Goal: Transaction & Acquisition: Purchase product/service

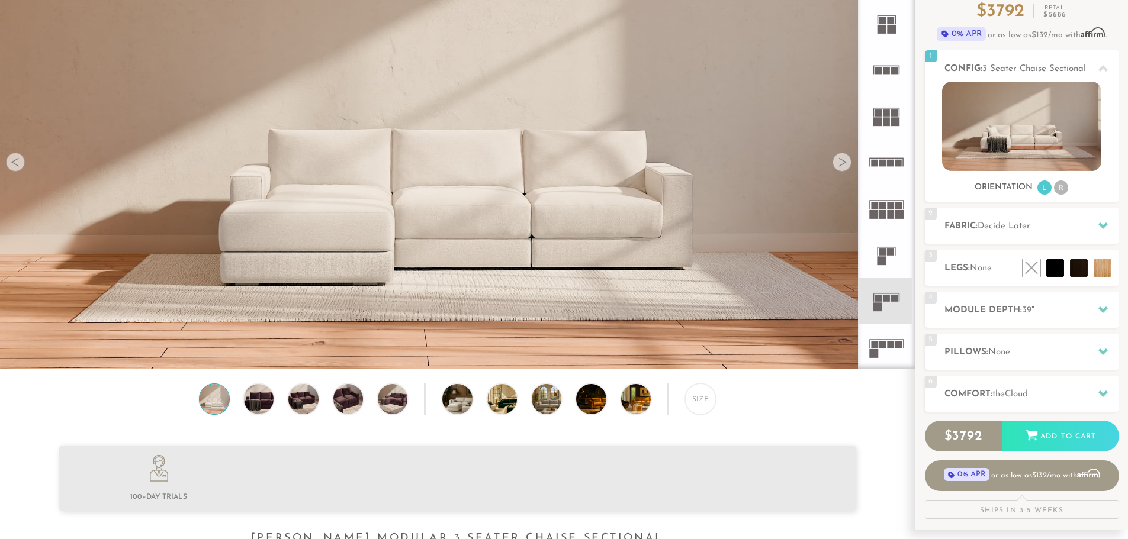
scroll to position [118, 0]
click at [261, 410] on img at bounding box center [259, 399] width 36 height 30
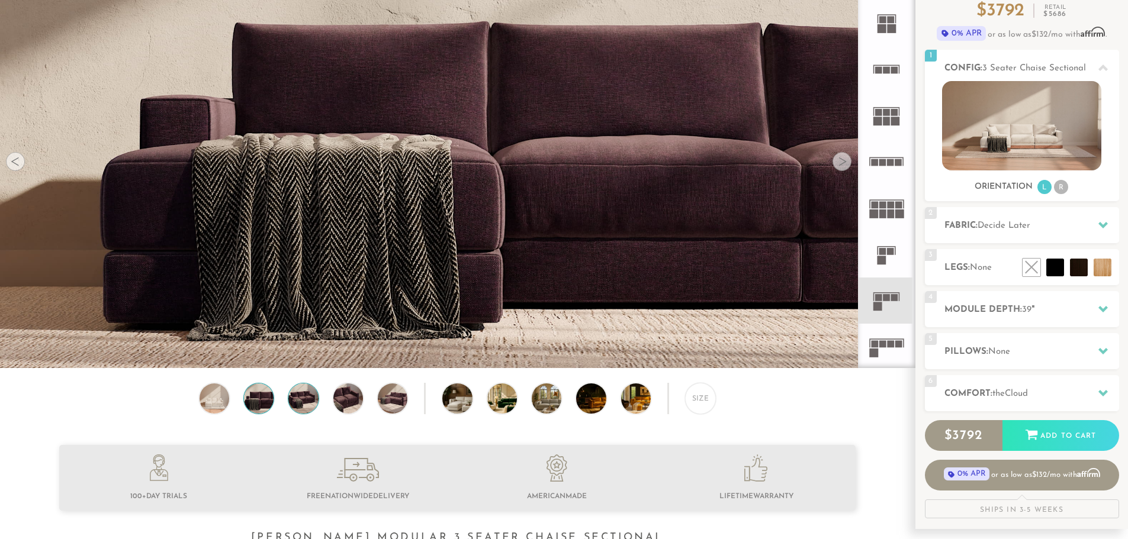
click at [309, 401] on img at bounding box center [303, 399] width 36 height 30
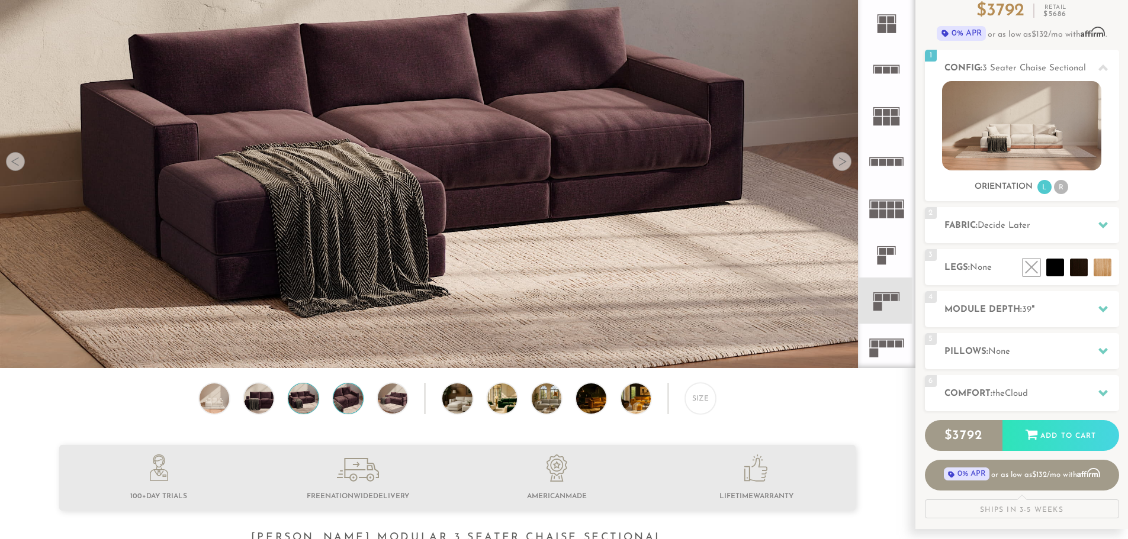
click at [357, 394] on img at bounding box center [348, 399] width 36 height 30
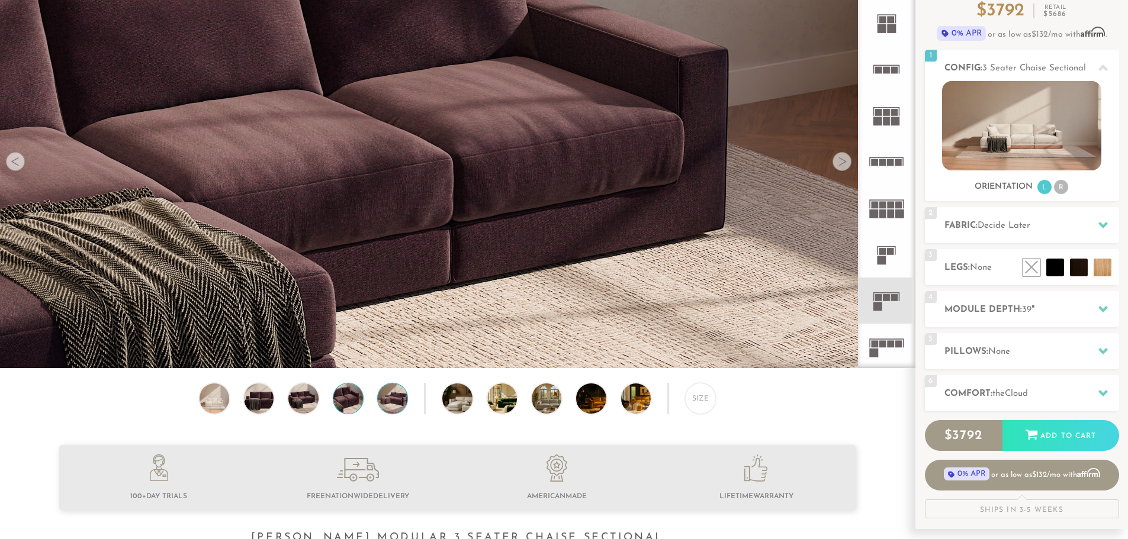
click at [403, 395] on img at bounding box center [393, 399] width 36 height 30
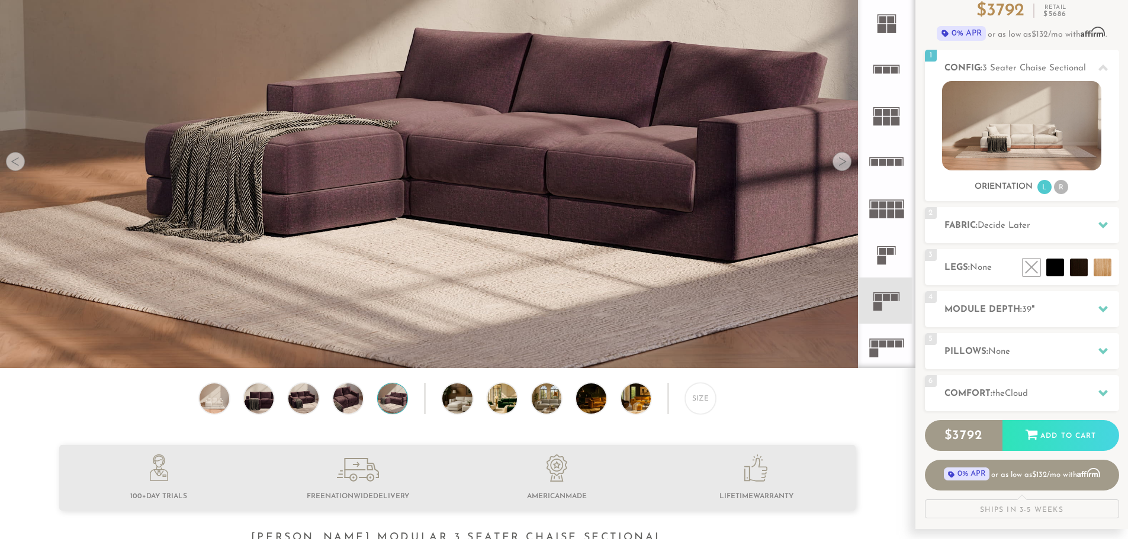
click at [428, 397] on div "Size" at bounding box center [457, 401] width 915 height 37
click at [471, 397] on img at bounding box center [468, 399] width 53 height 30
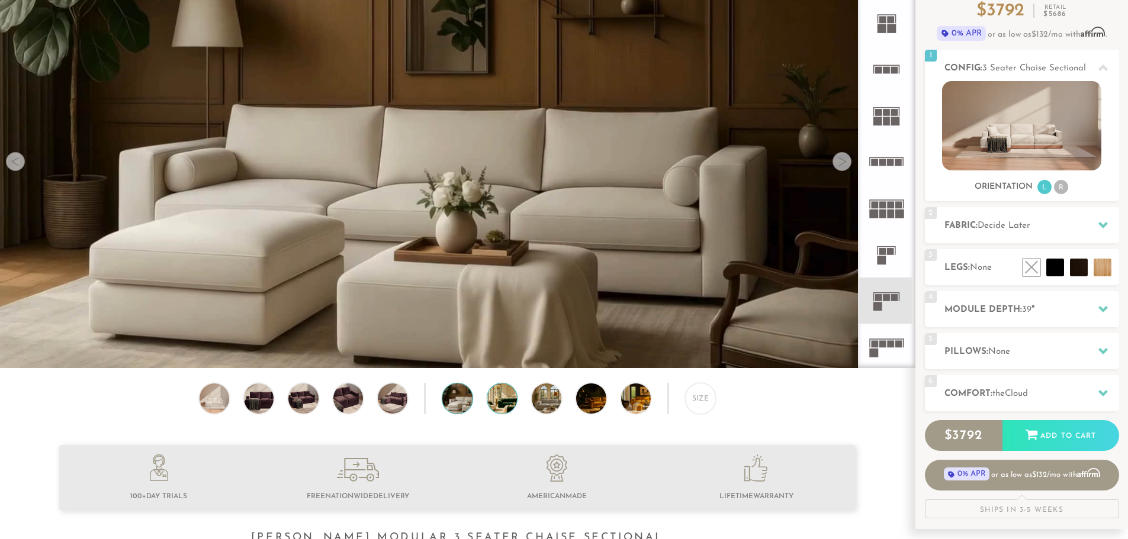
click at [501, 403] on img at bounding box center [513, 399] width 53 height 30
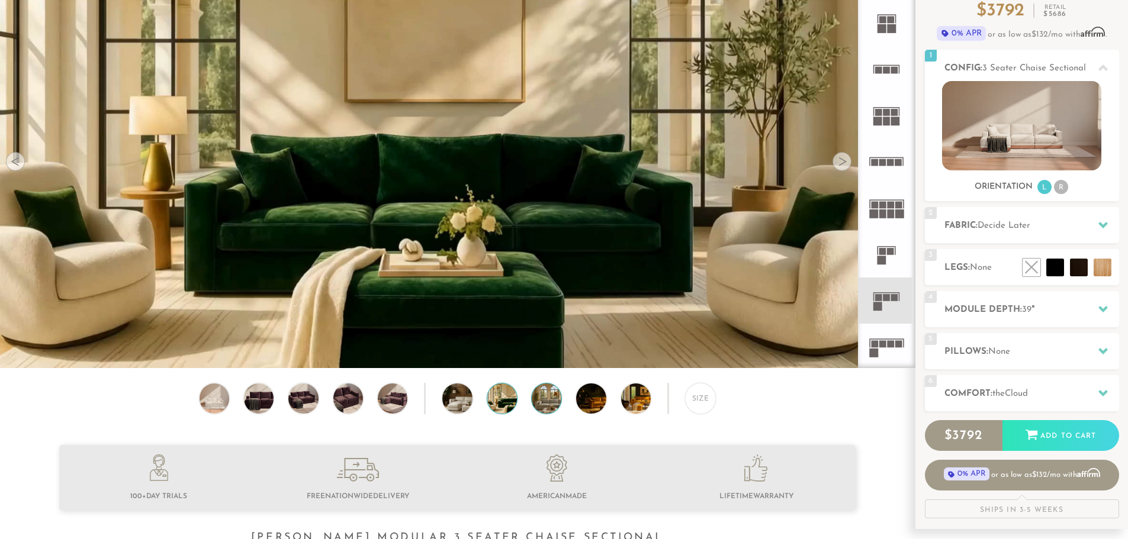
click at [551, 404] on img at bounding box center [558, 399] width 53 height 30
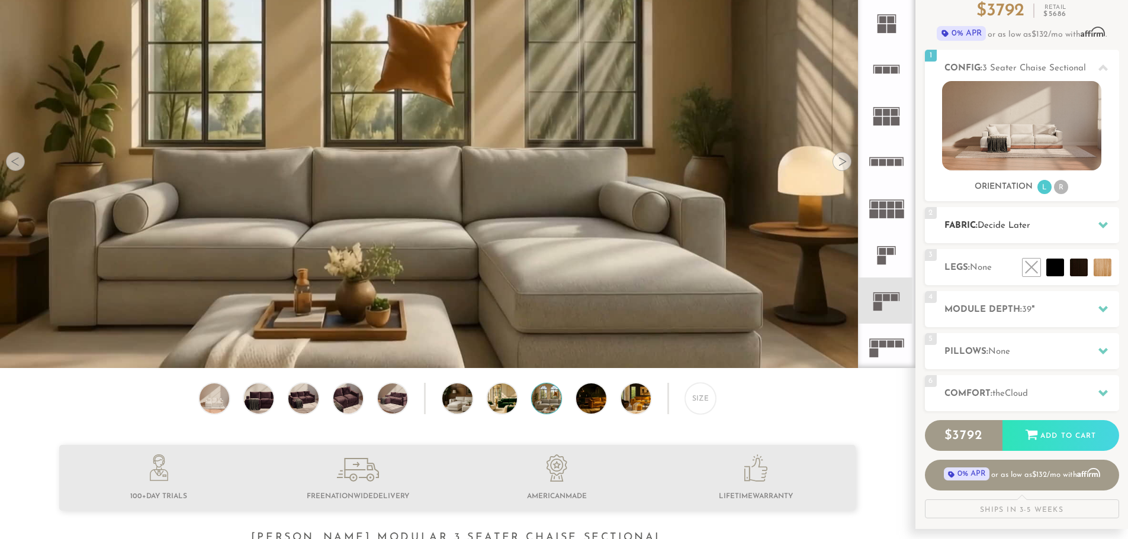
click at [1004, 229] on span "Decide Later" at bounding box center [1004, 225] width 53 height 9
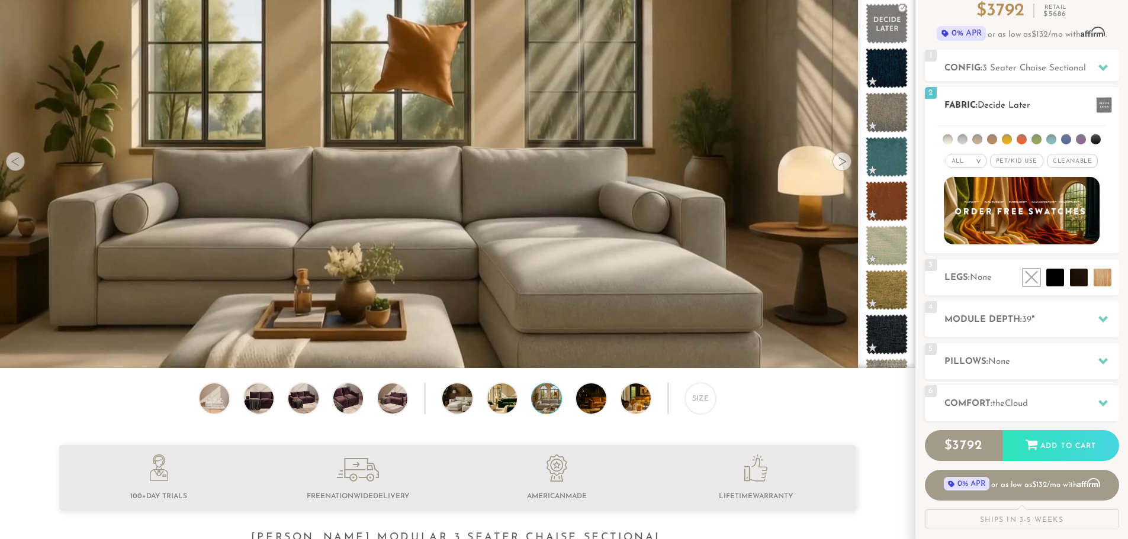
click at [1048, 140] on li at bounding box center [1051, 139] width 10 height 10
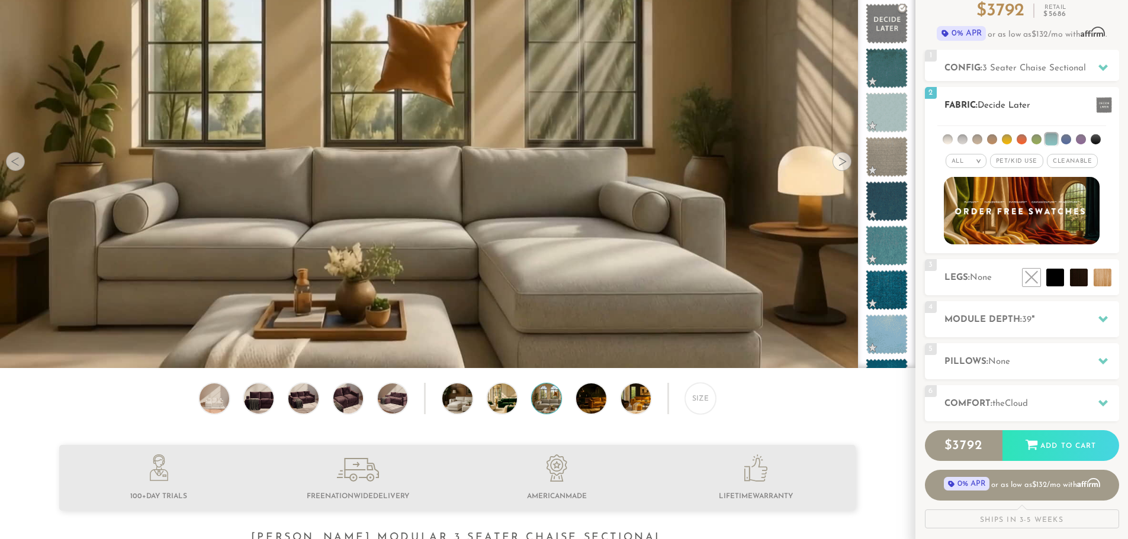
click at [1065, 141] on li at bounding box center [1066, 139] width 10 height 10
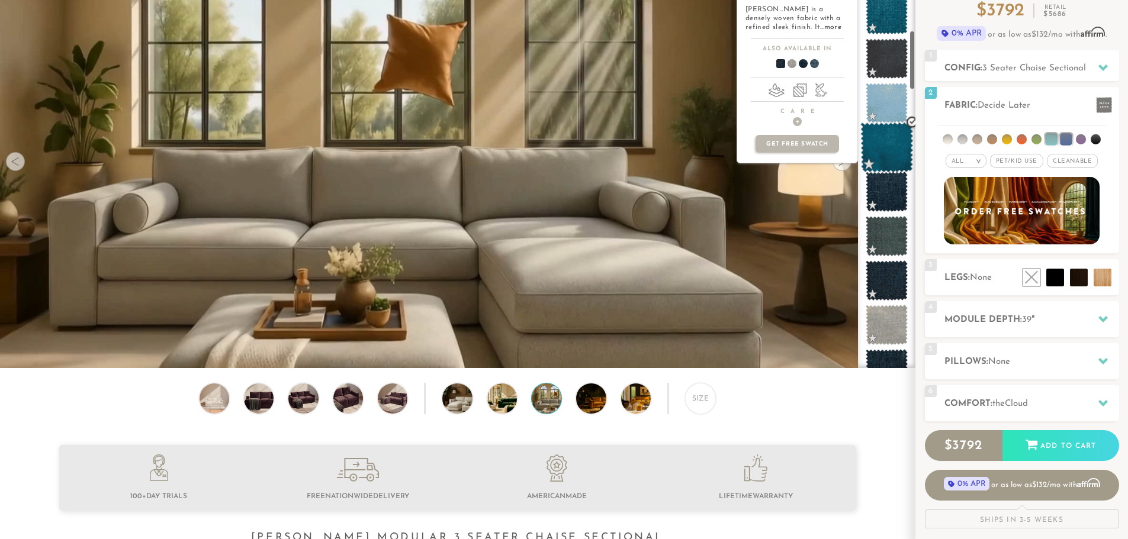
scroll to position [543, 0]
click at [899, 101] on span at bounding box center [886, 103] width 53 height 50
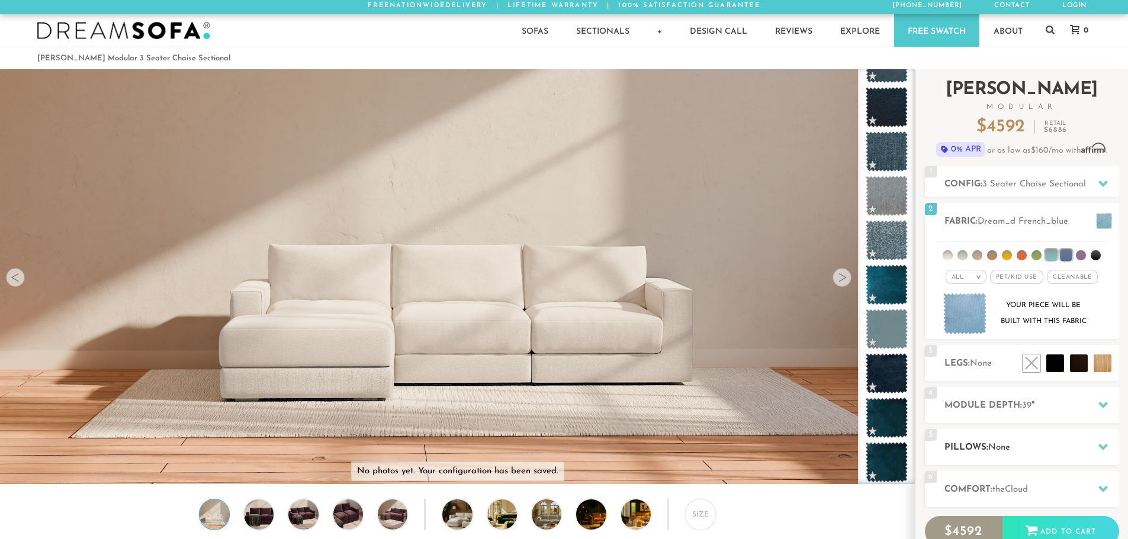
scroll to position [0, 0]
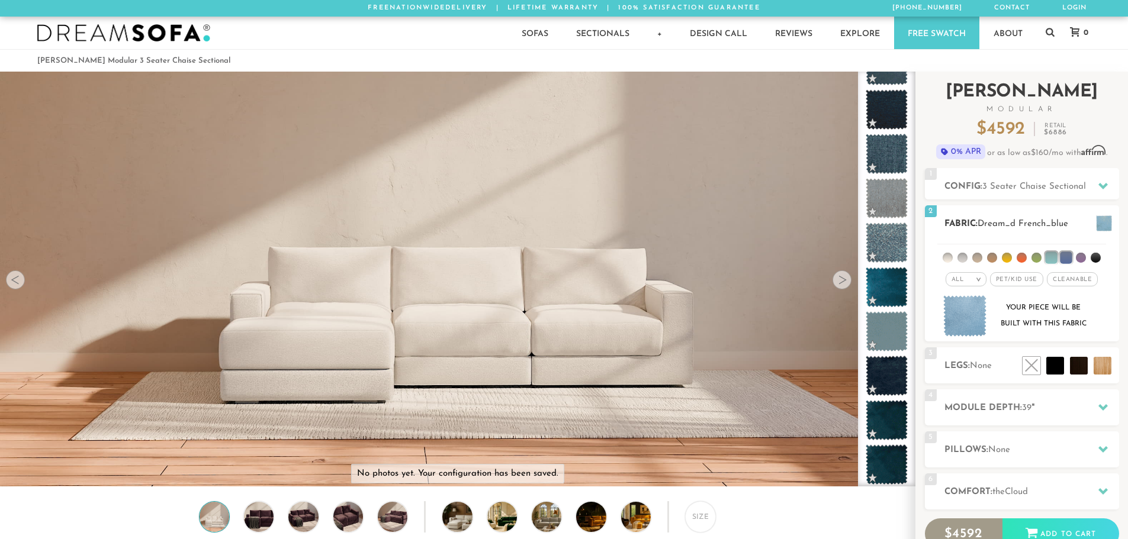
click at [1018, 220] on span "Dream_d French_blue" at bounding box center [1023, 224] width 91 height 9
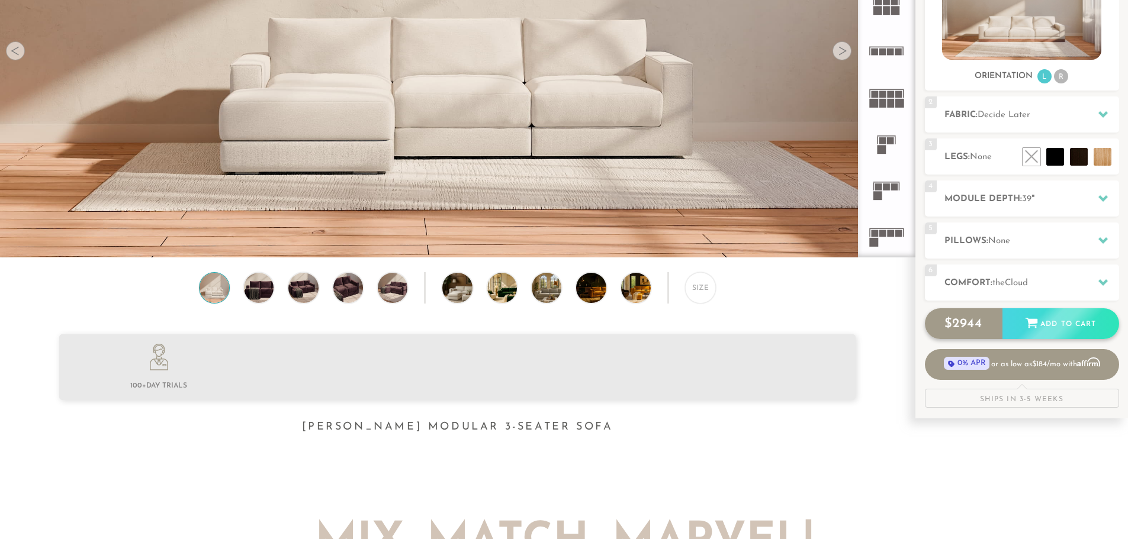
scroll to position [237, 0]
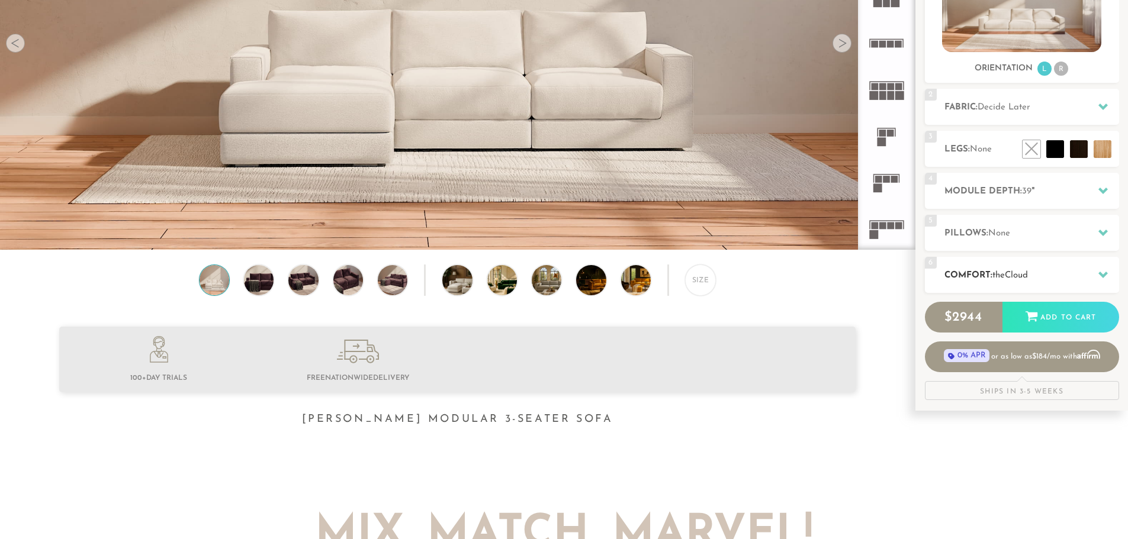
click at [1028, 277] on span "Cloud" at bounding box center [1016, 275] width 23 height 9
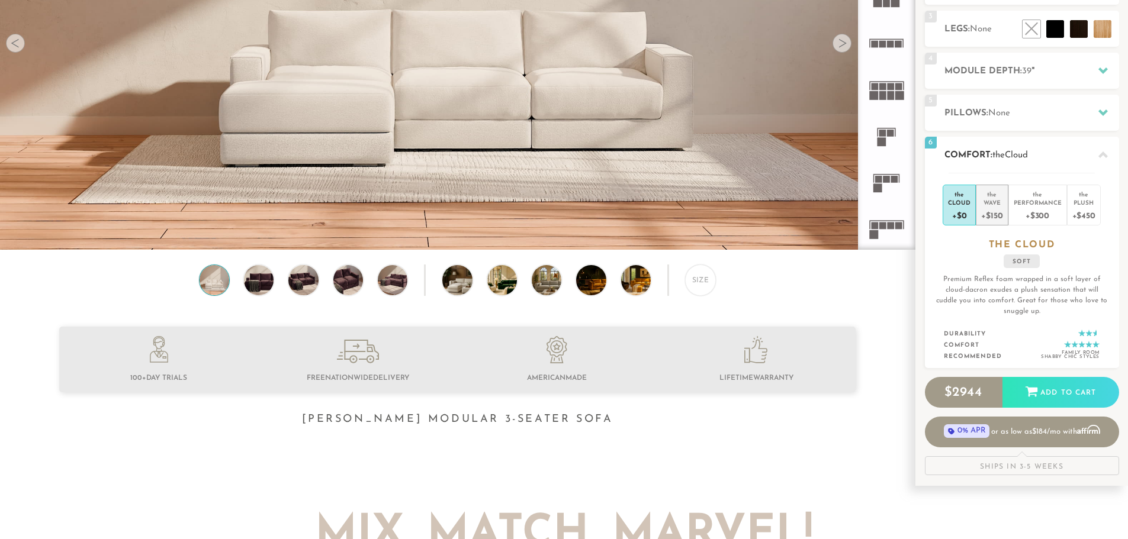
click at [1001, 212] on div "+$150" at bounding box center [991, 215] width 21 height 17
click at [1020, 212] on div "+$300" at bounding box center [1038, 215] width 48 height 17
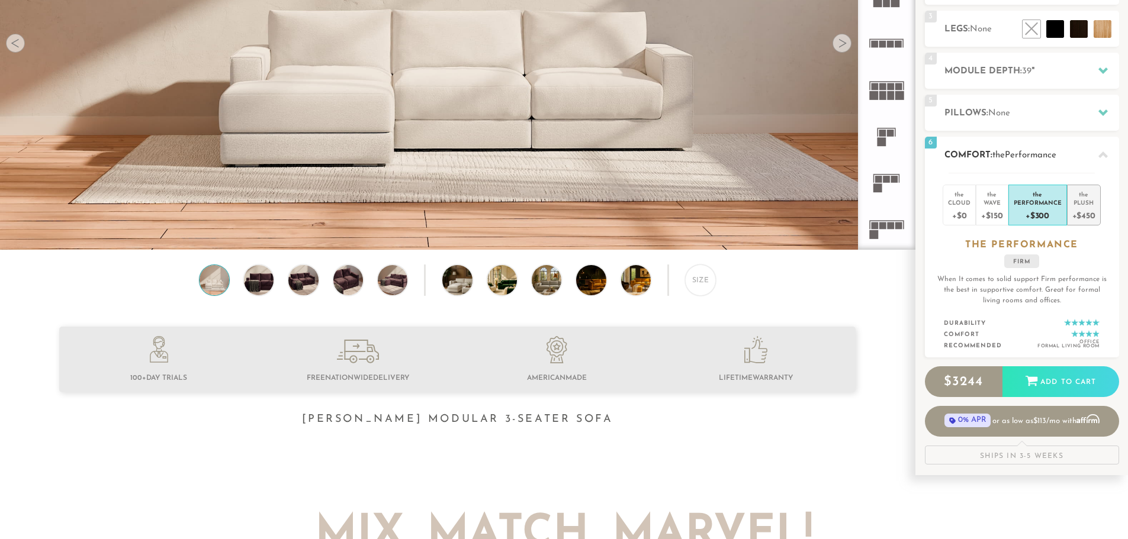
click at [1072, 213] on div "+$450" at bounding box center [1083, 215] width 23 height 17
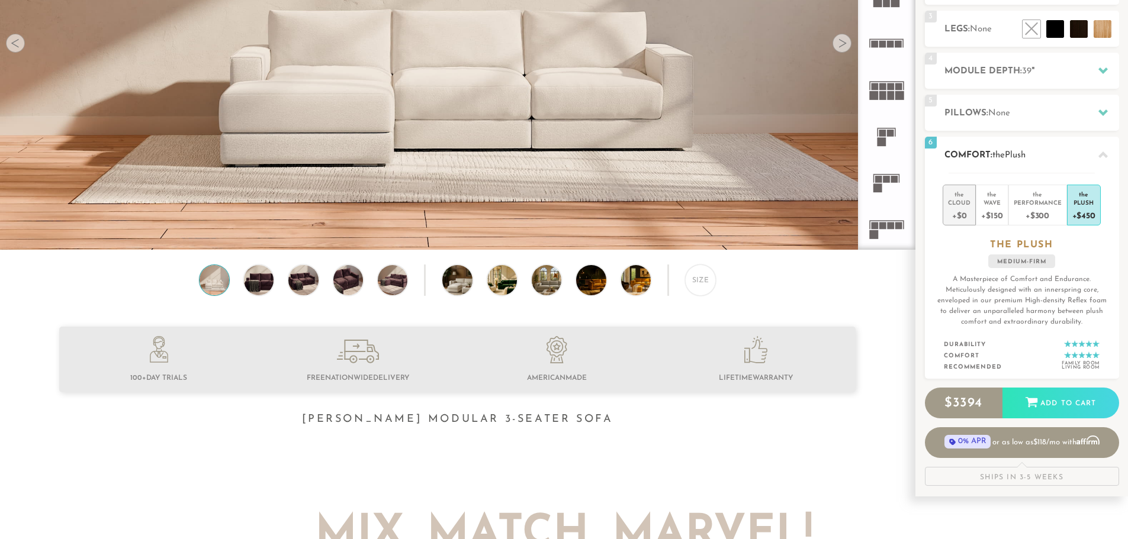
click at [959, 214] on div "+$0" at bounding box center [959, 215] width 23 height 17
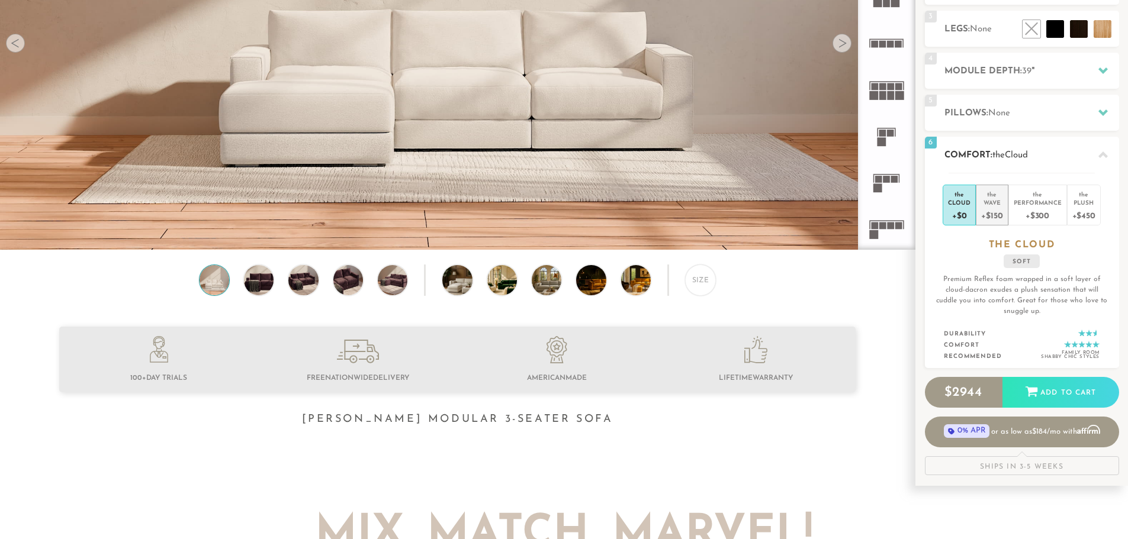
click at [997, 211] on div "+$150" at bounding box center [991, 215] width 21 height 17
click at [958, 211] on div "+$0" at bounding box center [959, 215] width 23 height 17
click at [1005, 117] on span "None" at bounding box center [999, 113] width 22 height 9
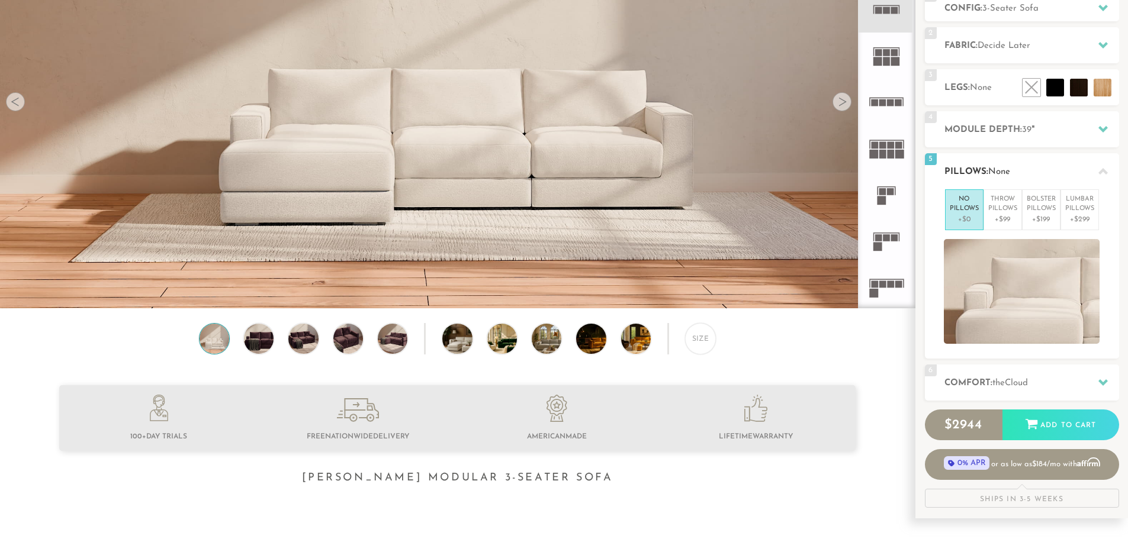
scroll to position [177, 0]
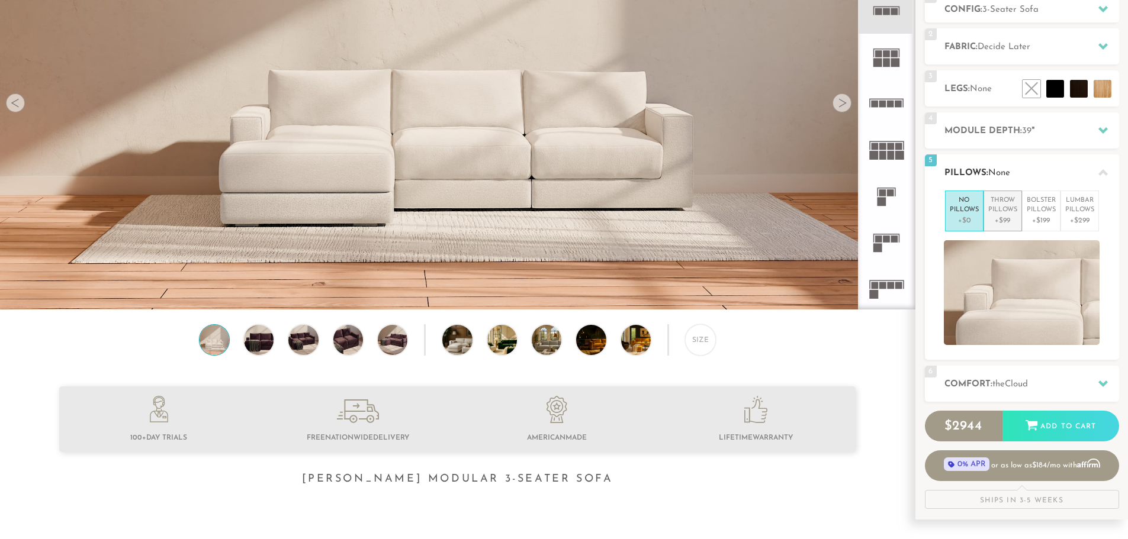
click at [998, 208] on p "Throw Pillows" at bounding box center [1002, 206] width 29 height 20
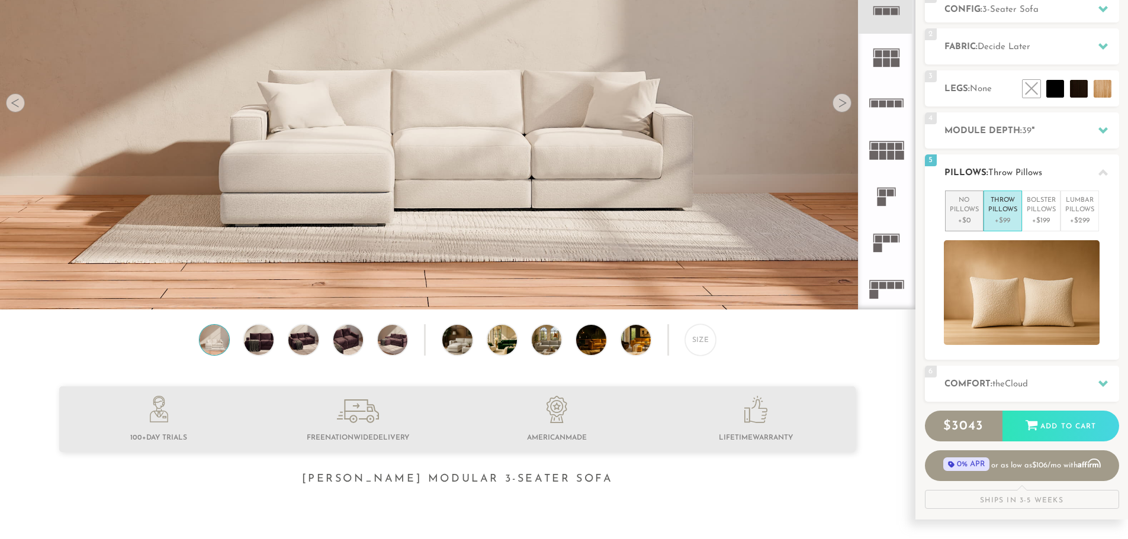
click at [973, 208] on p "No Pillows" at bounding box center [964, 206] width 29 height 20
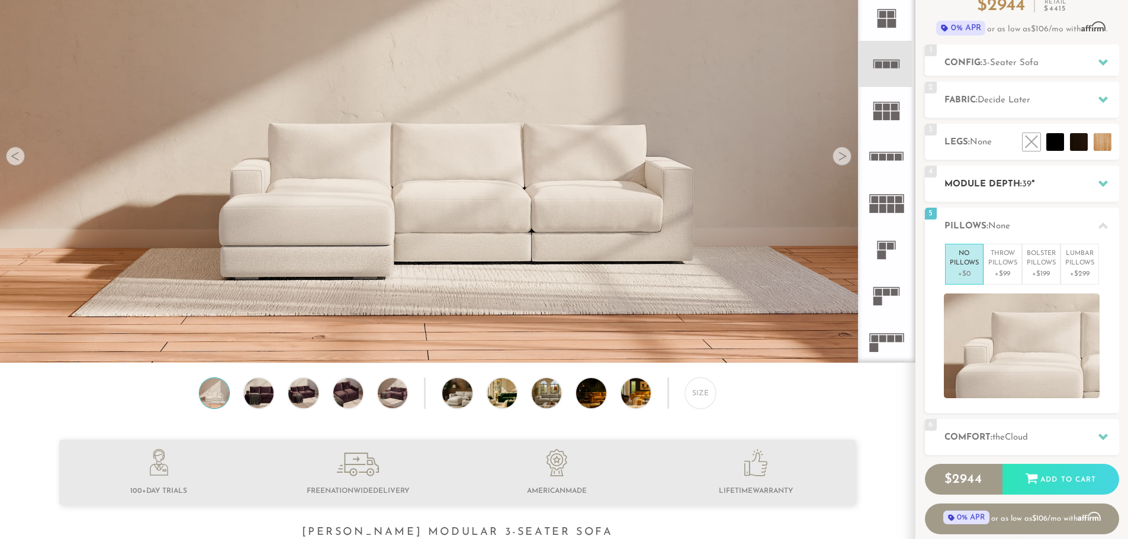
scroll to position [117, 0]
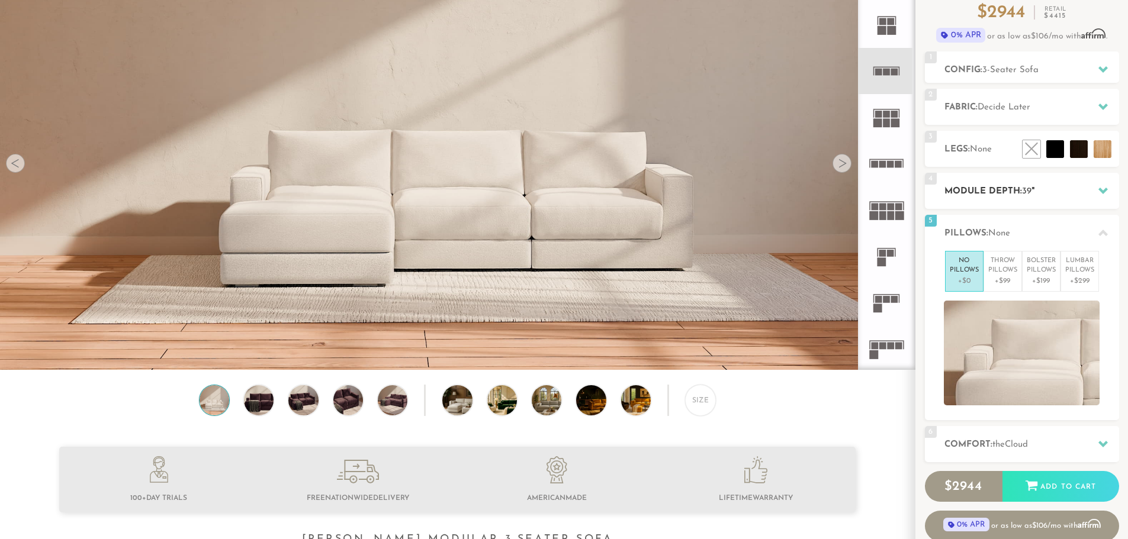
click at [982, 189] on h2 "Module Depth: 39 "" at bounding box center [1031, 192] width 175 height 14
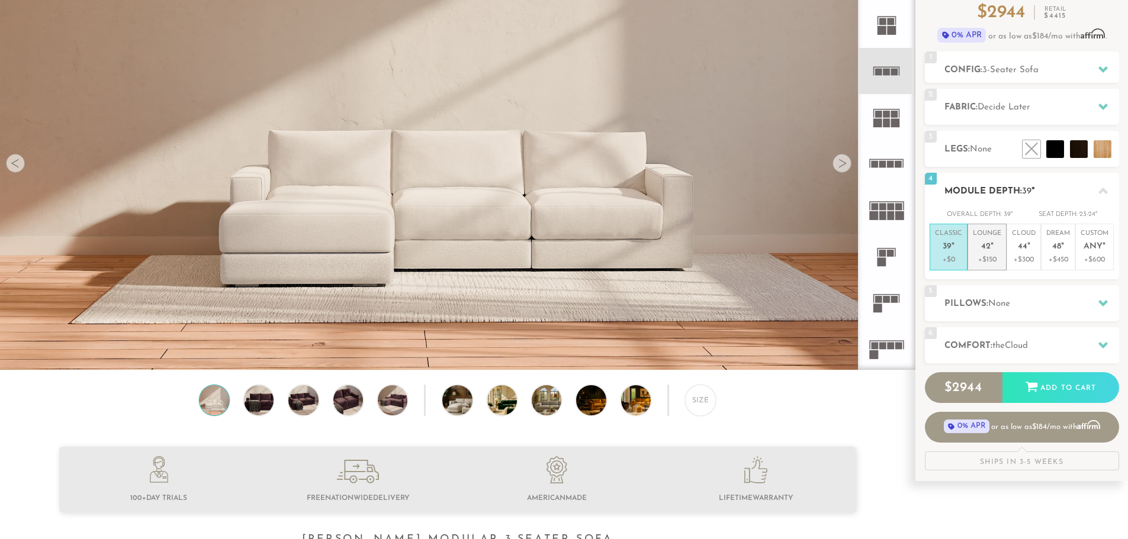
click at [984, 248] on span "42" at bounding box center [985, 247] width 9 height 10
click at [955, 259] on p "+$0" at bounding box center [948, 260] width 27 height 11
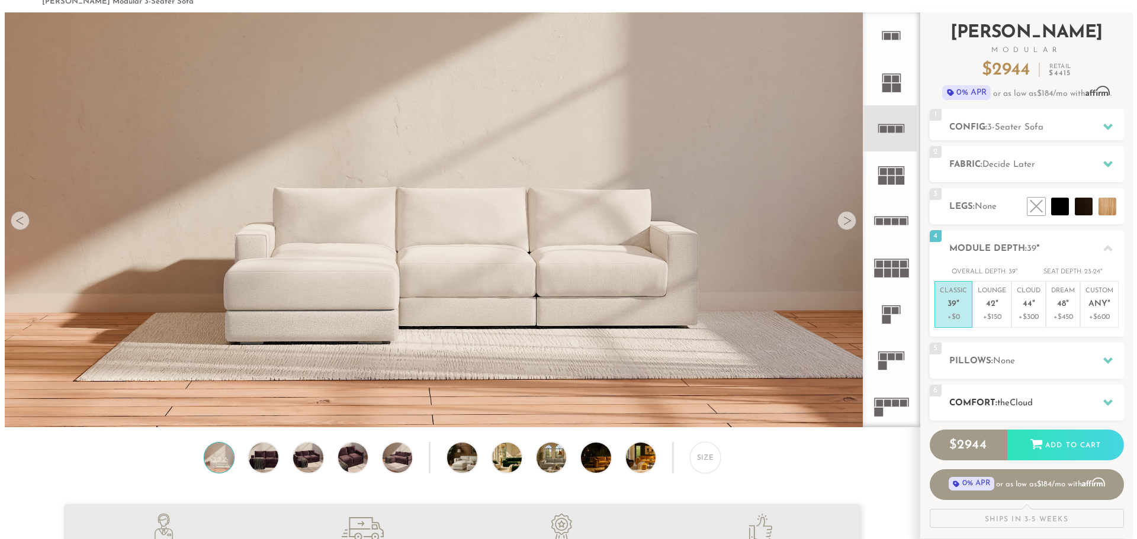
scroll to position [57, 0]
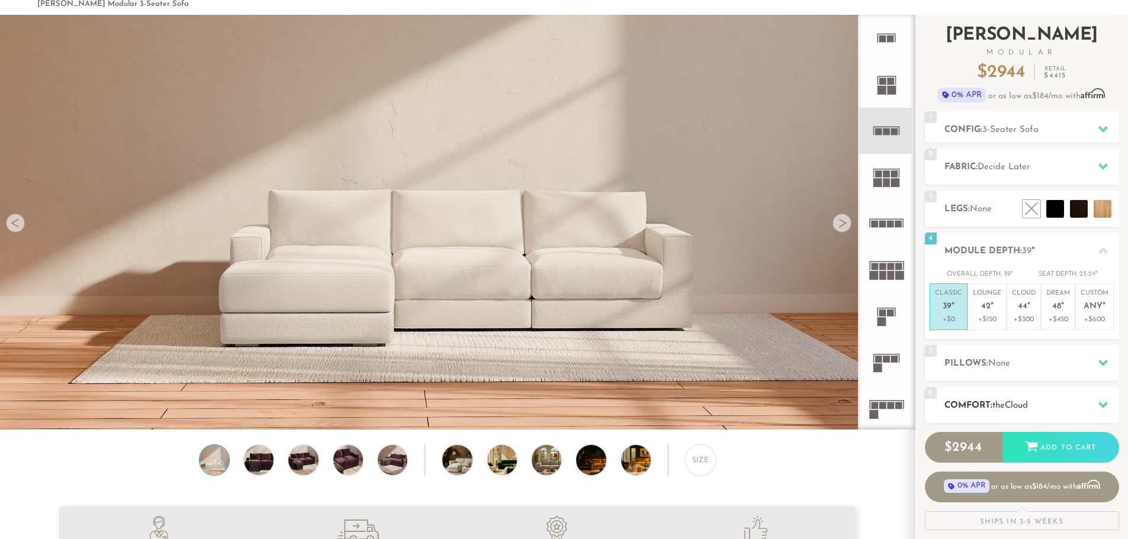
click at [1004, 394] on div "6 Comfort: the Cloud soft" at bounding box center [1022, 405] width 194 height 36
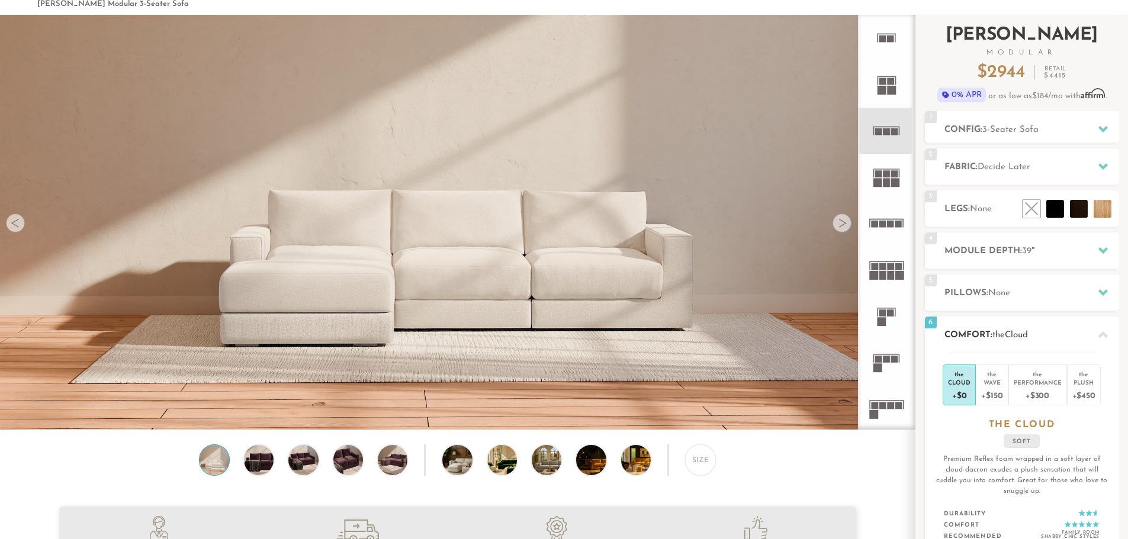
click at [1004, 329] on h2 "Comfort: the Cloud" at bounding box center [1031, 336] width 175 height 14
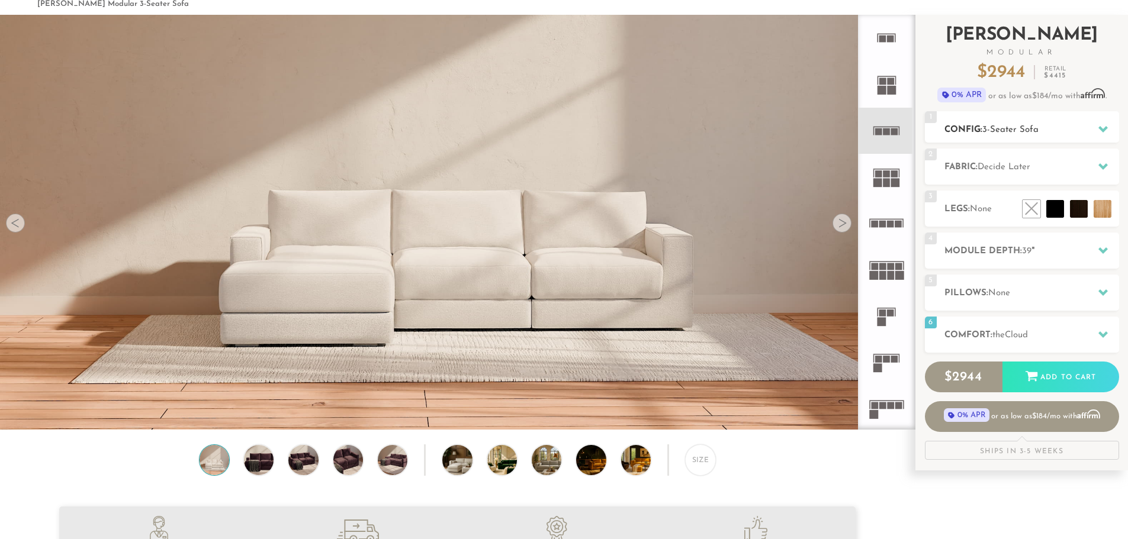
click at [1023, 134] on span "3-Seater Sofa" at bounding box center [1010, 130] width 56 height 9
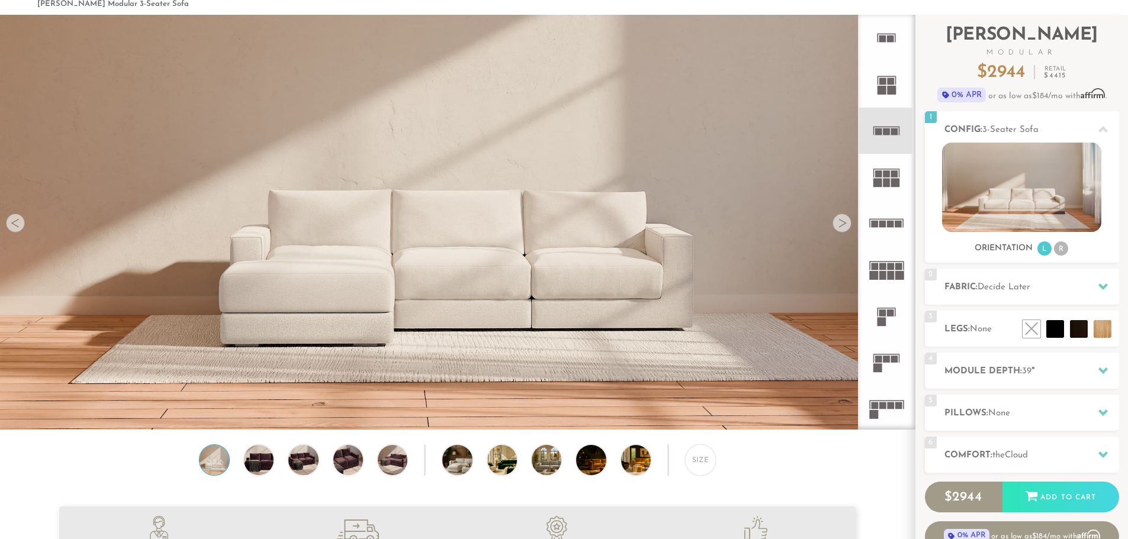
click at [329, 299] on img at bounding box center [457, 398] width 915 height 915
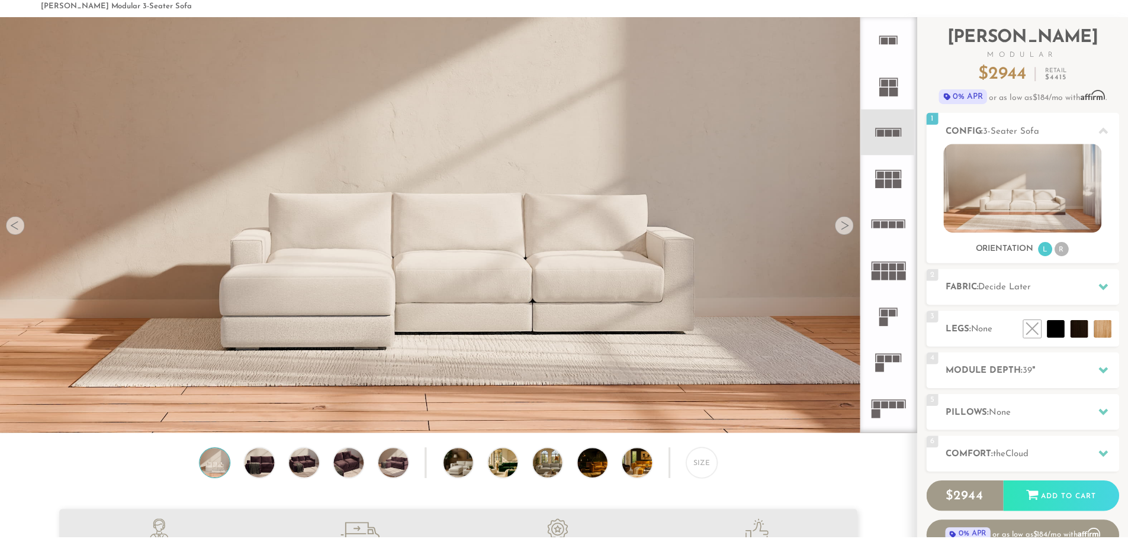
scroll to position [13881, 1128]
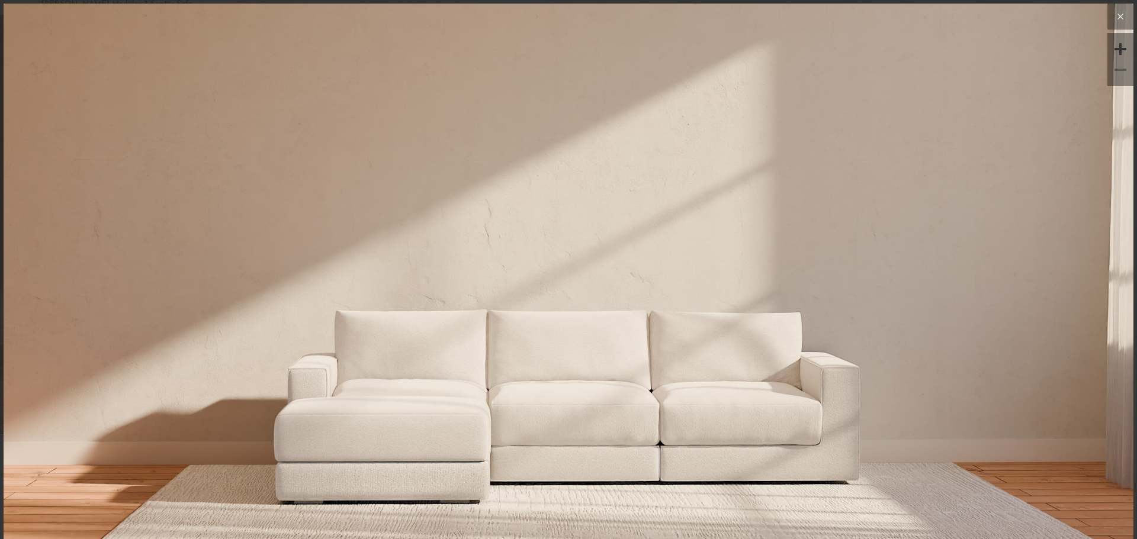
click at [1108, 24] on button at bounding box center [1120, 17] width 26 height 26
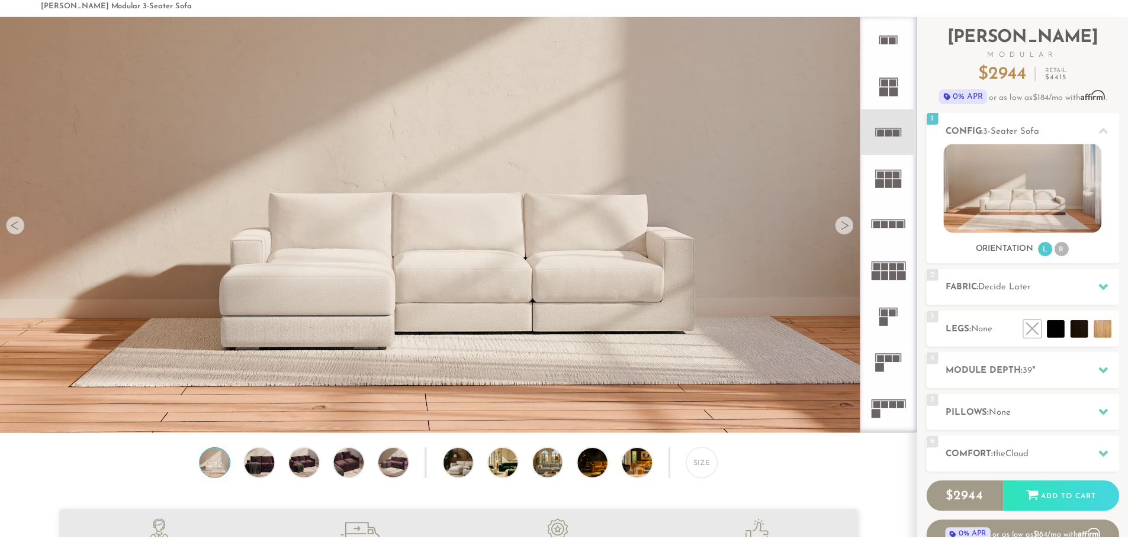
scroll to position [13865, 1119]
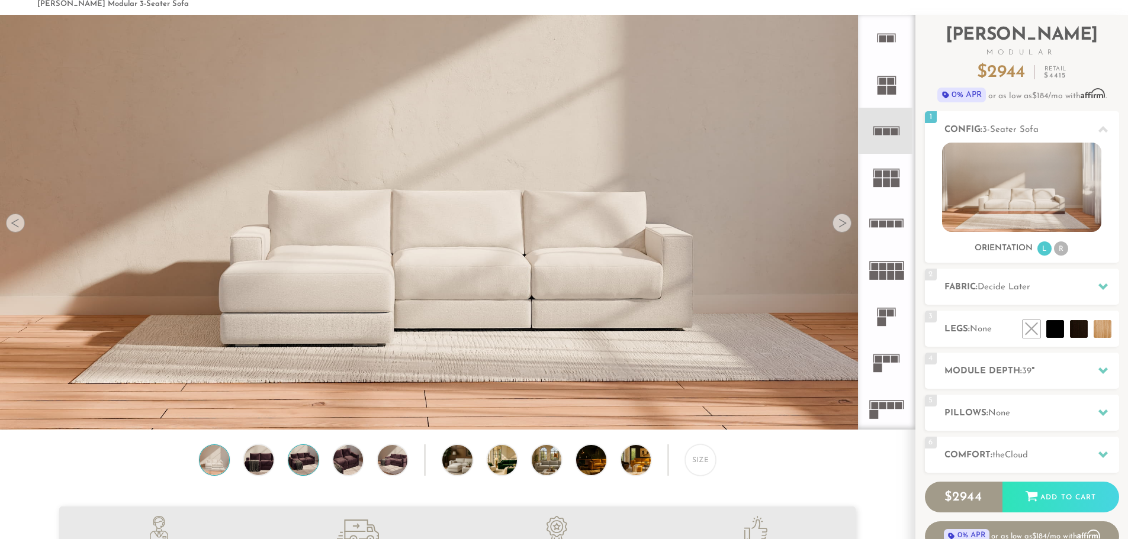
click at [314, 464] on img at bounding box center [303, 460] width 36 height 30
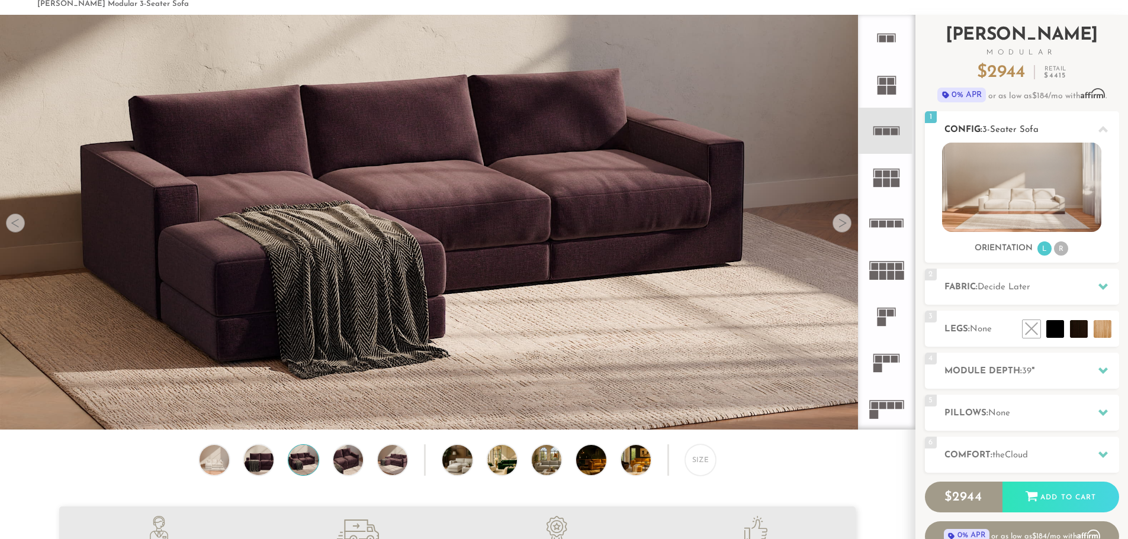
click at [1060, 248] on li "R" at bounding box center [1061, 249] width 14 height 14
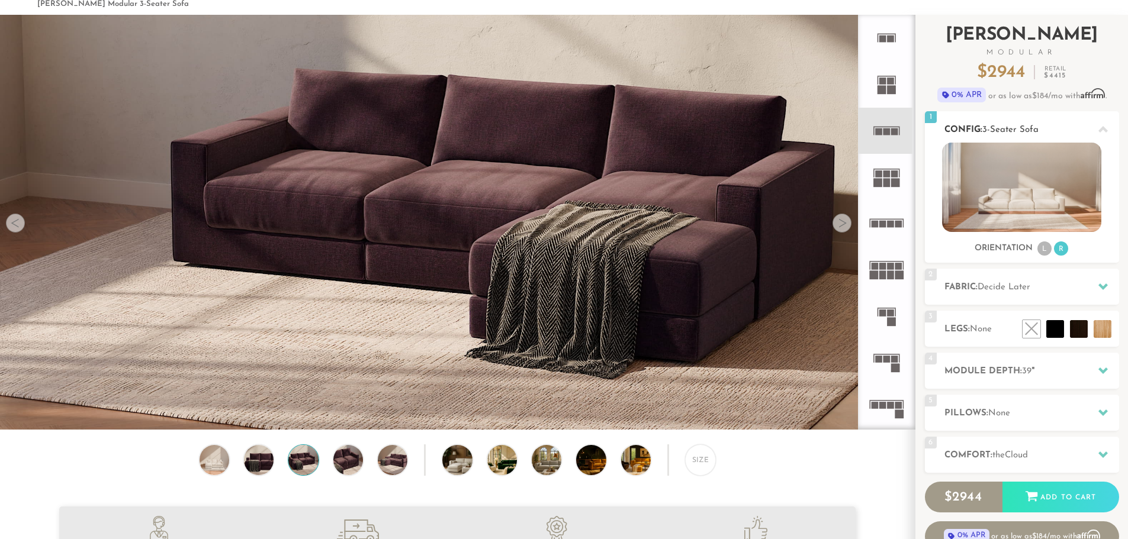
click at [1038, 246] on li "L" at bounding box center [1044, 249] width 14 height 14
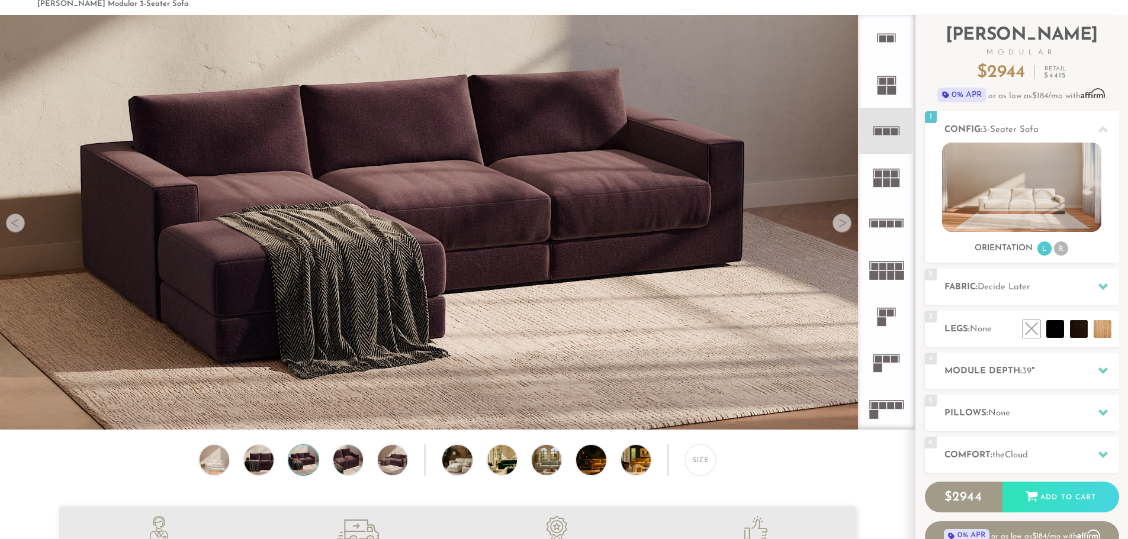
click at [895, 46] on icon at bounding box center [886, 38] width 46 height 46
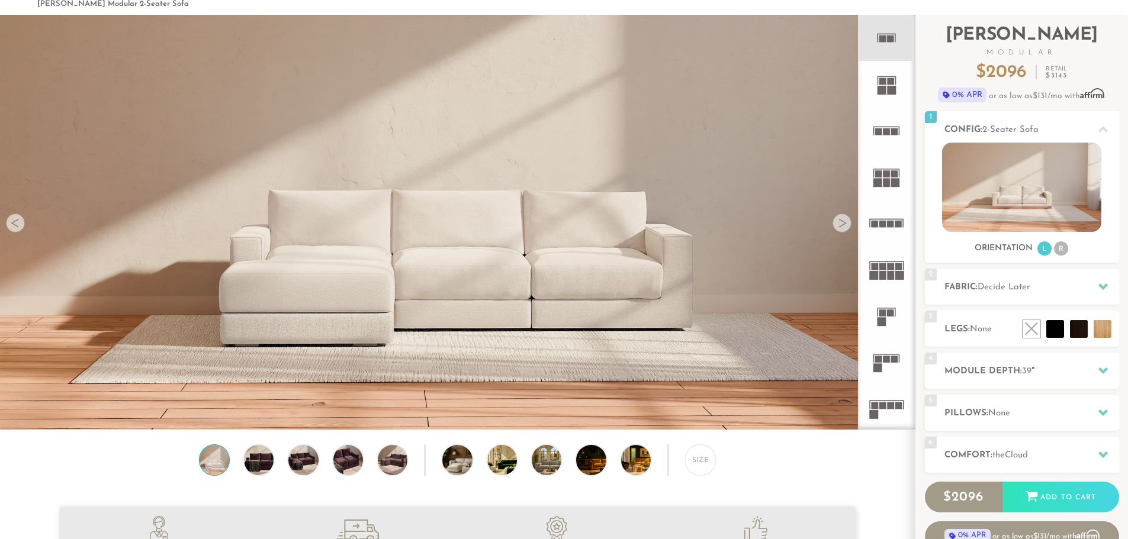
click at [892, 92] on rect at bounding box center [891, 90] width 9 height 9
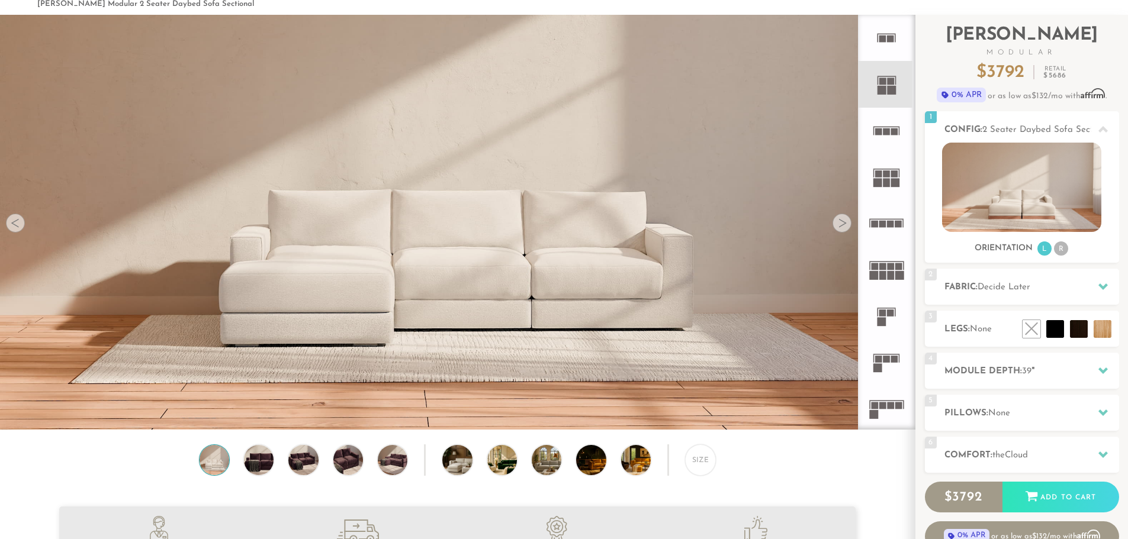
click at [889, 128] on icon at bounding box center [886, 131] width 46 height 46
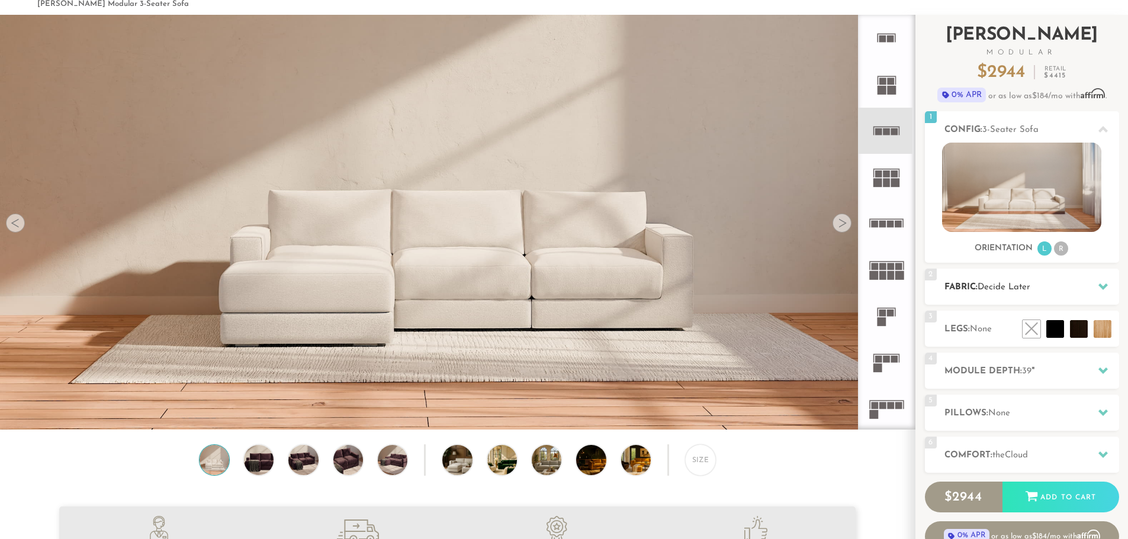
click at [1078, 282] on h2 "Fabric: Decide Later" at bounding box center [1031, 288] width 175 height 14
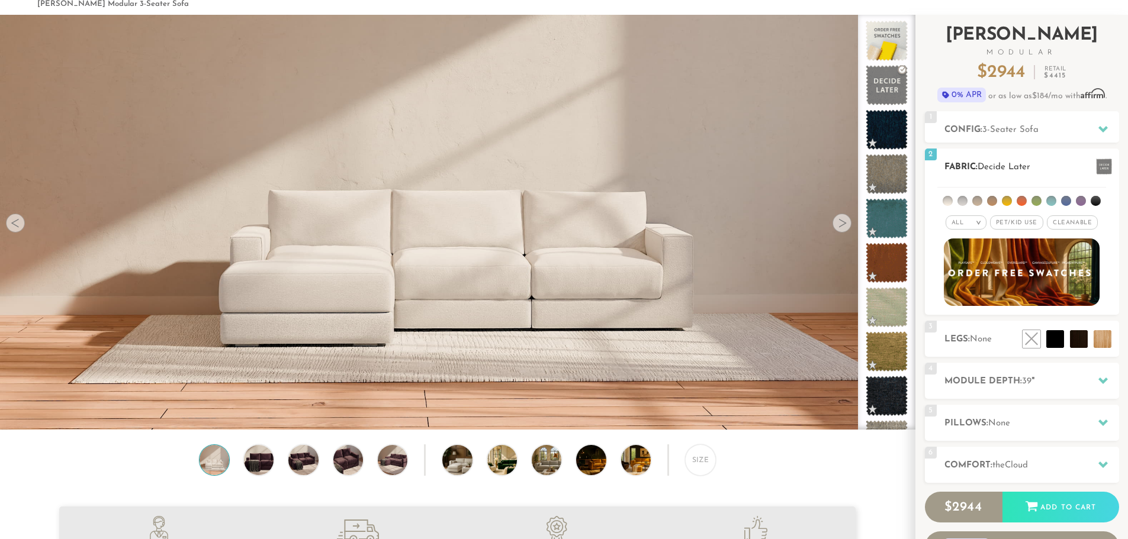
click at [964, 274] on img at bounding box center [1021, 272] width 171 height 75
